Goal: Task Accomplishment & Management: Use online tool/utility

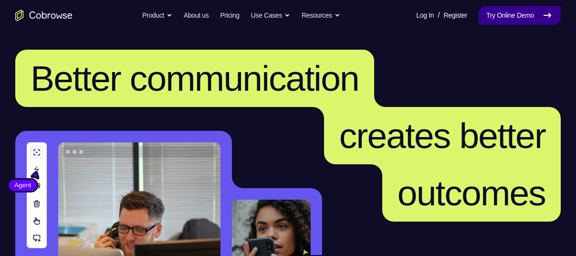
click at [495, 19] on link "Try Online Demo" at bounding box center [519, 15] width 82 height 19
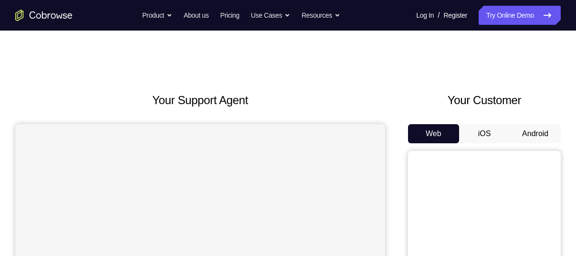
click at [530, 130] on button "Android" at bounding box center [534, 133] width 51 height 19
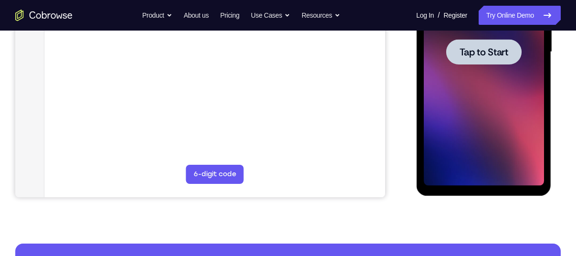
scroll to position [247, 0]
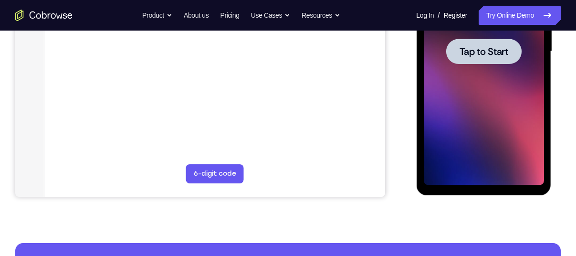
click at [476, 49] on span "Tap to Start" at bounding box center [483, 52] width 49 height 10
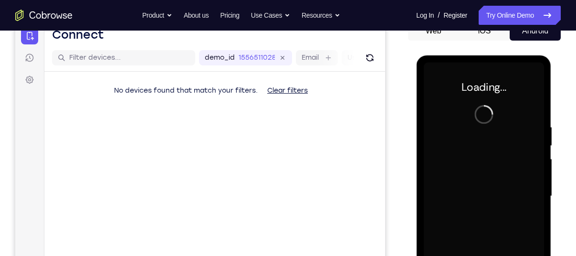
scroll to position [102, 0]
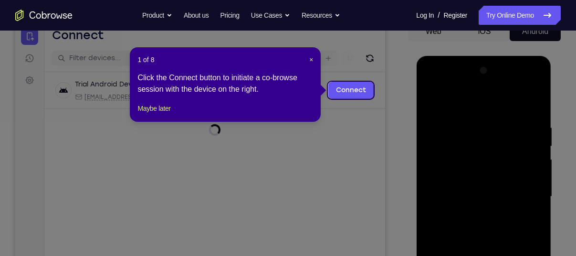
click at [307, 60] on header "1 of 8 ×" at bounding box center [225, 60] width 176 height 10
click at [311, 60] on span "×" at bounding box center [311, 60] width 4 height 8
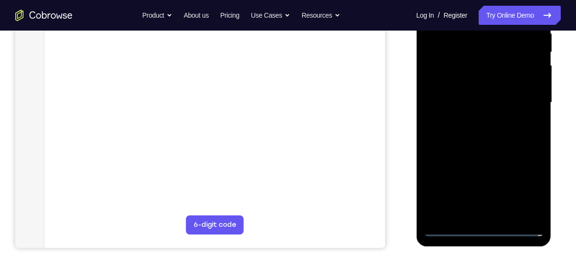
scroll to position [197, 0]
click at [486, 227] on div at bounding box center [483, 102] width 120 height 267
click at [521, 185] on div at bounding box center [483, 102] width 120 height 267
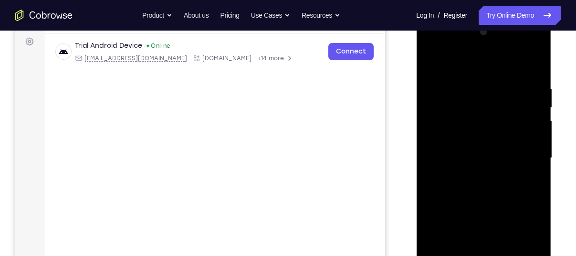
scroll to position [140, 0]
click at [466, 64] on div at bounding box center [483, 158] width 120 height 267
click at [529, 152] on div at bounding box center [483, 158] width 120 height 267
click at [474, 176] on div at bounding box center [483, 158] width 120 height 267
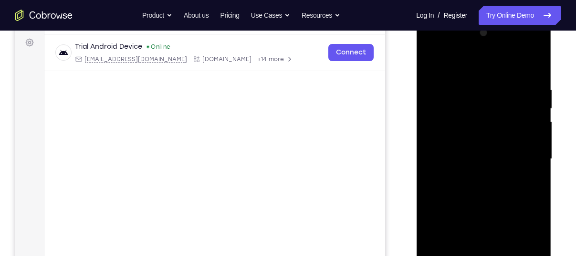
click at [467, 149] on div at bounding box center [483, 158] width 120 height 267
click at [458, 137] on div at bounding box center [483, 158] width 120 height 267
click at [475, 157] on div at bounding box center [483, 158] width 120 height 267
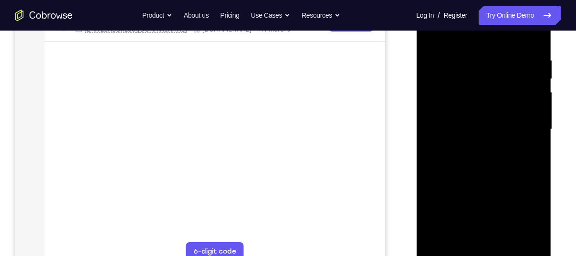
scroll to position [171, 0]
click at [459, 163] on div at bounding box center [483, 127] width 120 height 267
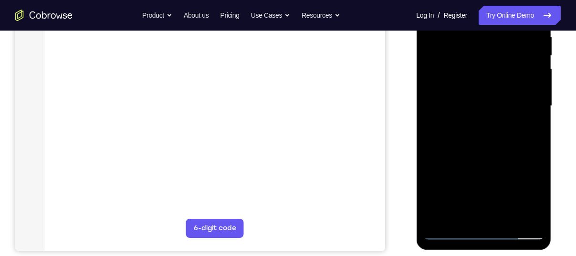
scroll to position [193, 0]
click at [535, 128] on div at bounding box center [483, 105] width 120 height 267
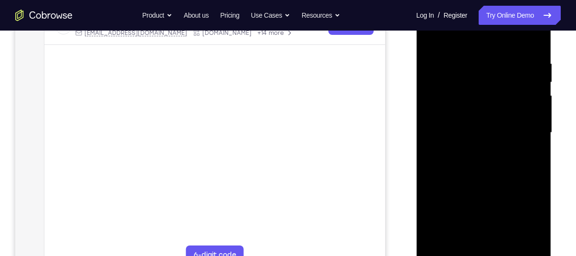
scroll to position [161, 0]
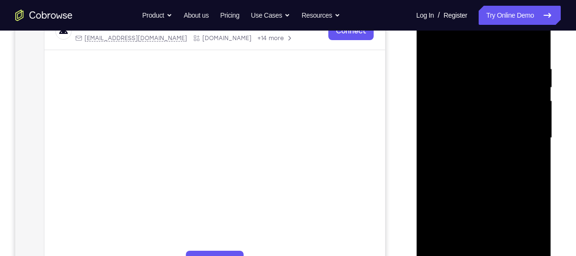
click at [538, 161] on div at bounding box center [483, 137] width 120 height 267
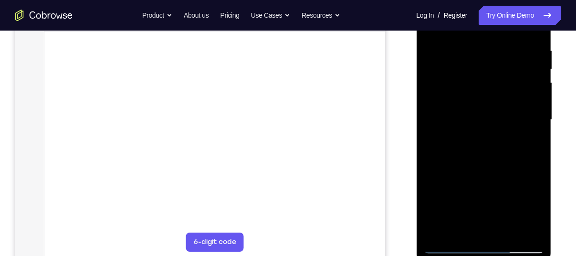
scroll to position [179, 0]
click at [508, 231] on div at bounding box center [483, 119] width 120 height 267
click at [476, 165] on div at bounding box center [483, 119] width 120 height 267
click at [497, 135] on div at bounding box center [483, 119] width 120 height 267
click at [475, 141] on div at bounding box center [483, 119] width 120 height 267
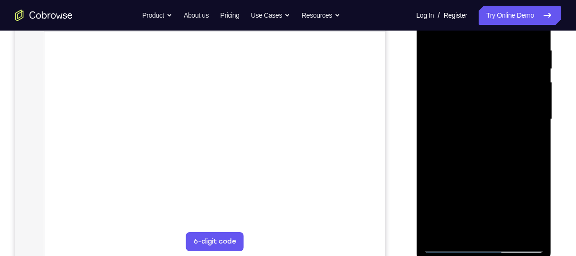
click at [470, 222] on div at bounding box center [483, 119] width 120 height 267
click at [528, 141] on div at bounding box center [483, 119] width 120 height 267
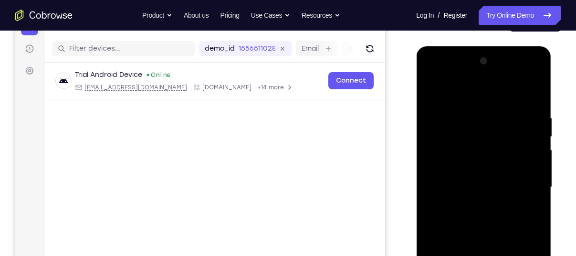
scroll to position [191, 0]
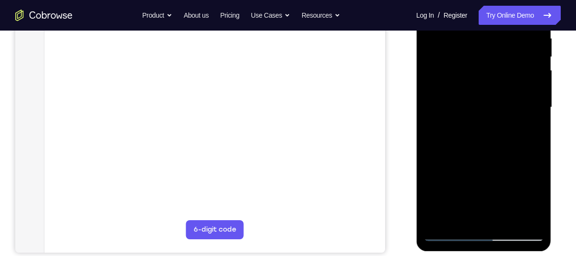
click at [517, 237] on div at bounding box center [483, 107] width 120 height 267
click at [486, 231] on div at bounding box center [483, 107] width 120 height 267
drag, startPoint x: 497, startPoint y: 157, endPoint x: 399, endPoint y: 153, distance: 97.9
click at [416, 153] on html "Online web based iOS Simulators and Android Emulators. Run iPhone, iPad, Mobile…" at bounding box center [484, 110] width 136 height 286
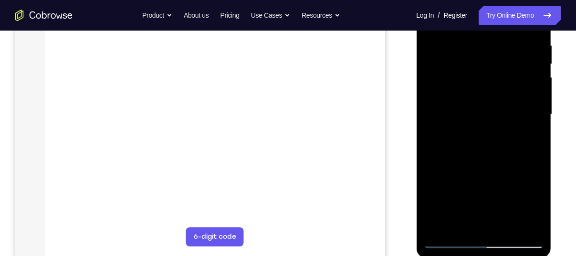
scroll to position [176, 0]
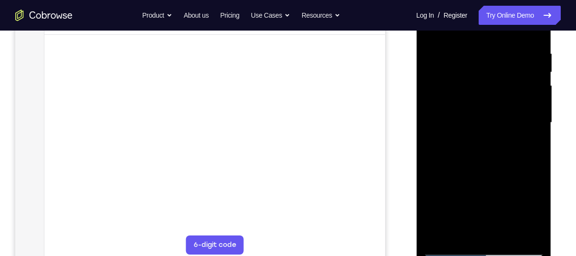
click at [488, 243] on div at bounding box center [483, 122] width 120 height 267
click at [517, 251] on div at bounding box center [483, 122] width 120 height 267
click at [463, 143] on div at bounding box center [483, 122] width 120 height 267
click at [499, 103] on div at bounding box center [483, 122] width 120 height 267
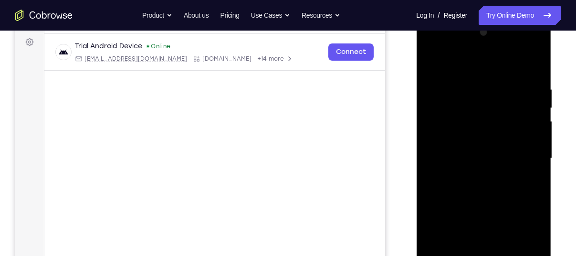
scroll to position [135, 0]
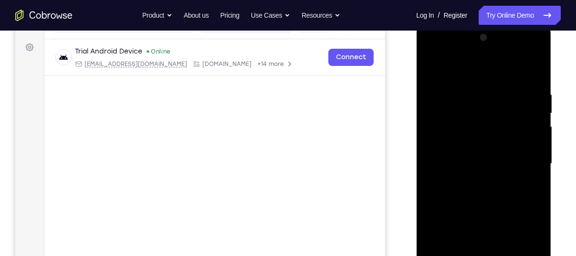
click at [502, 150] on div at bounding box center [483, 163] width 120 height 267
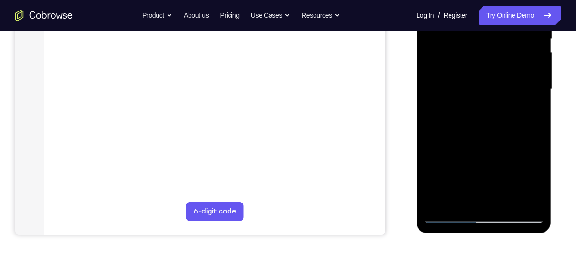
click at [480, 216] on div at bounding box center [483, 89] width 120 height 267
click at [524, 213] on div at bounding box center [483, 89] width 120 height 267
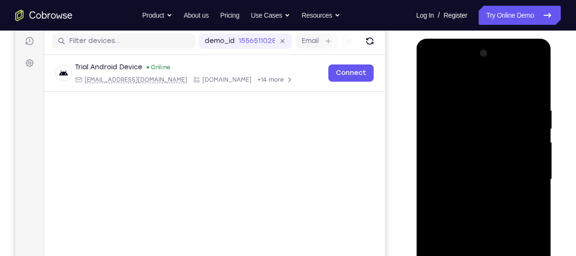
scroll to position [120, 0]
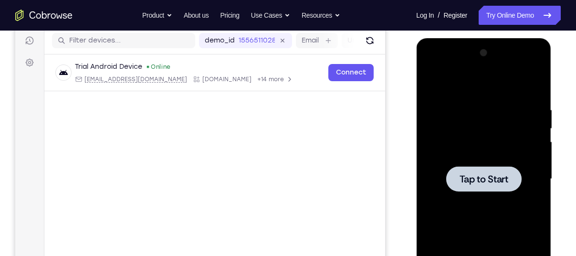
click at [506, 38] on div "Tap to Start" at bounding box center [483, 38] width 135 height 0
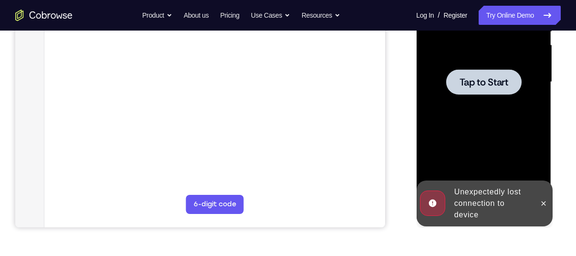
scroll to position [216, 0]
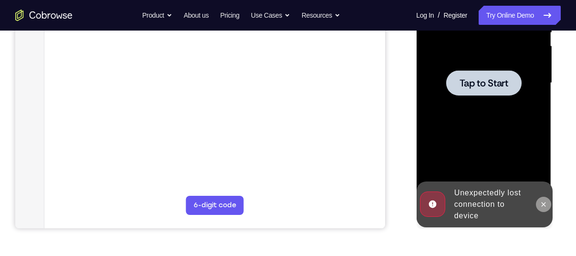
click at [545, 207] on icon at bounding box center [543, 204] width 8 height 8
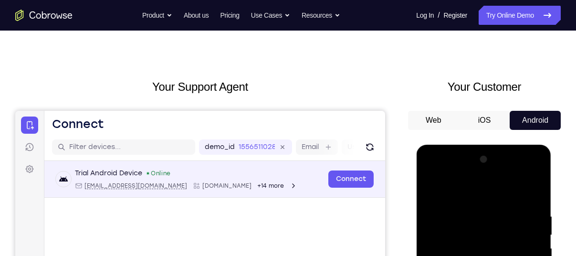
scroll to position [12, 0]
